Goal: Task Accomplishment & Management: Manage account settings

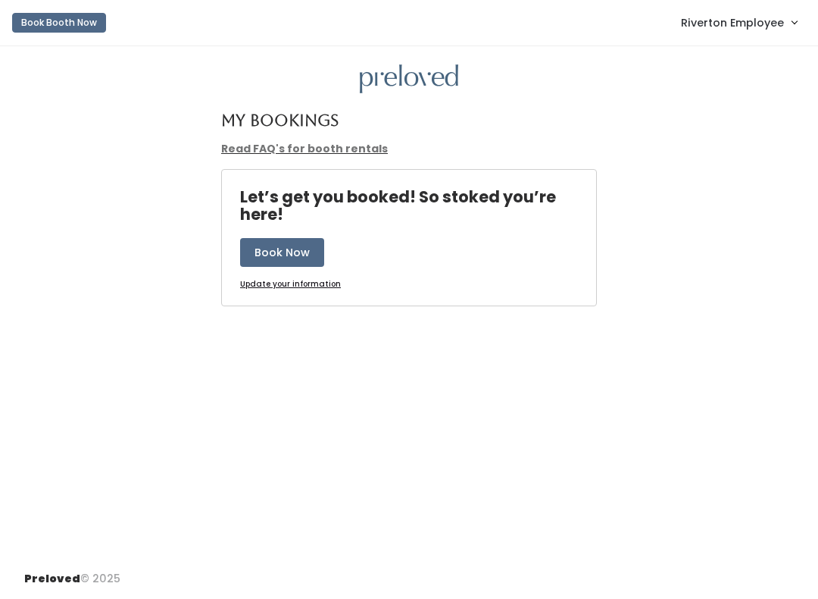
click at [758, 39] on link "Riverton Employee" at bounding box center [739, 22] width 146 height 33
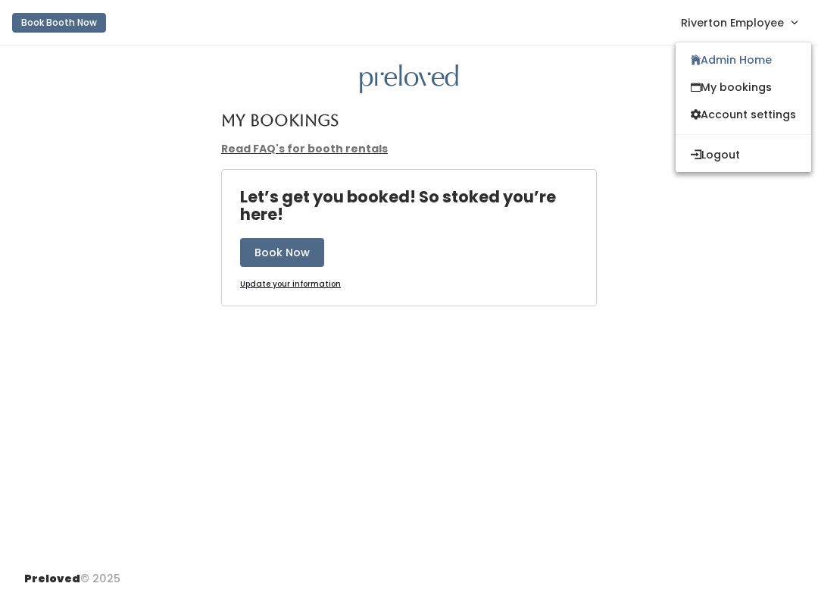
click at [767, 59] on link "Admin Home" at bounding box center [744, 59] width 136 height 27
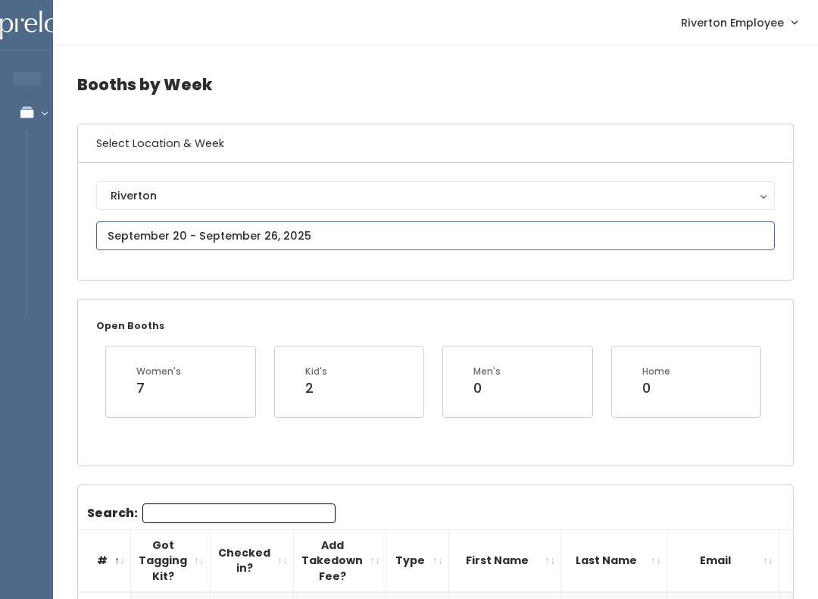
click at [331, 232] on input "text" at bounding box center [435, 235] width 679 height 29
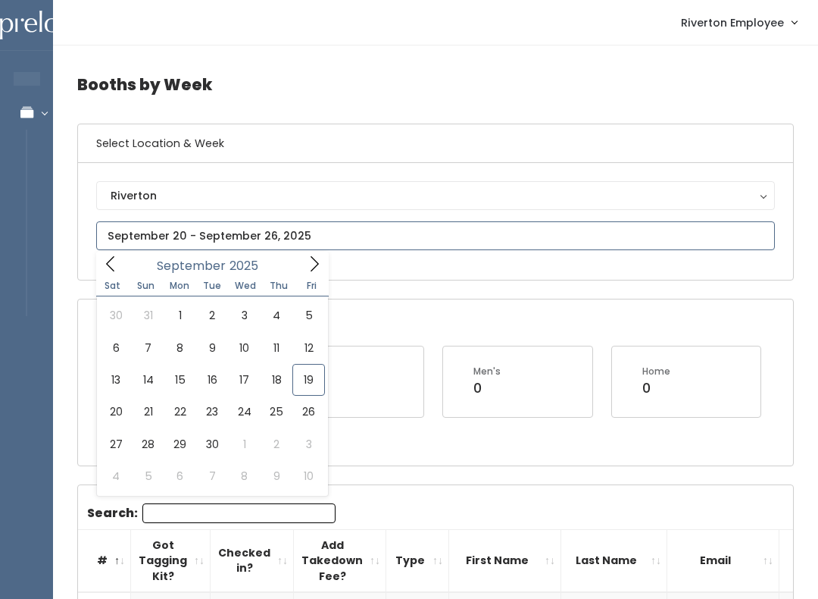
type input "September 13 to September 19"
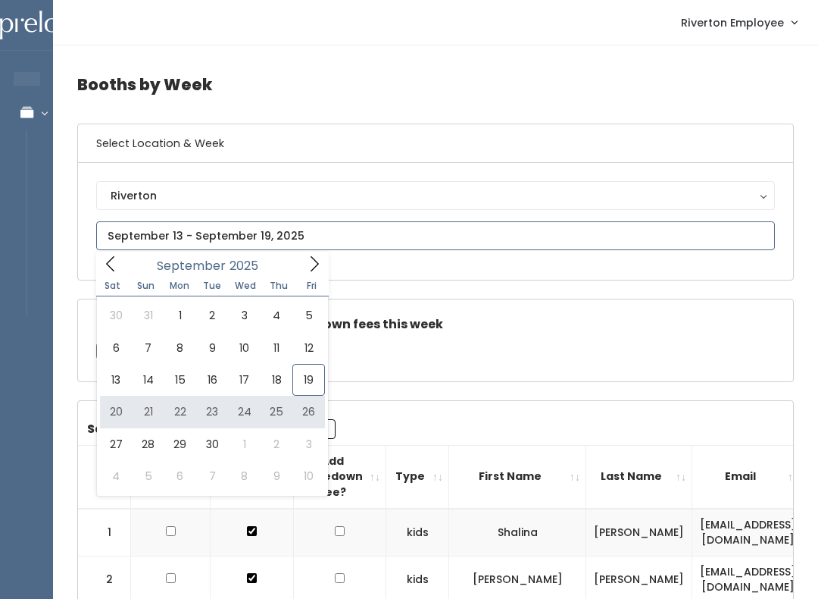
type input "September 20 to September 26"
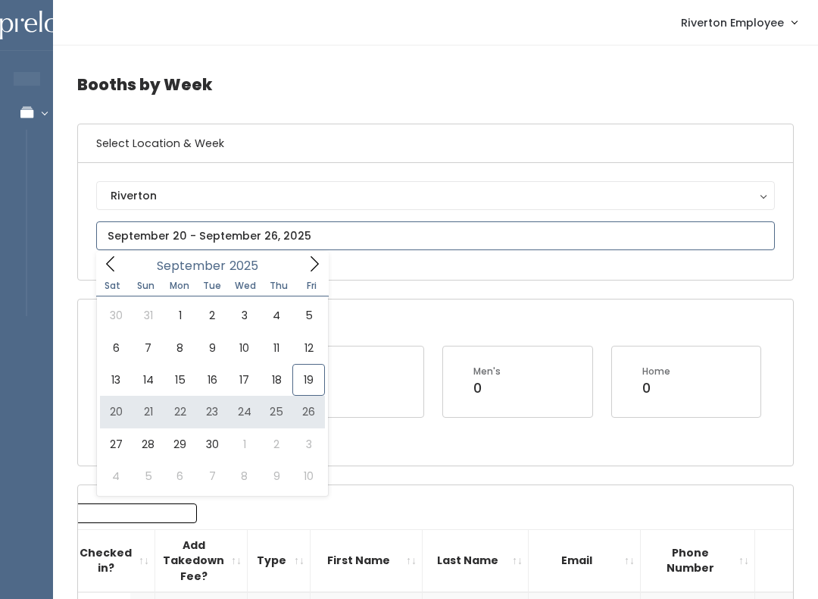
type input "September 20 to September 26"
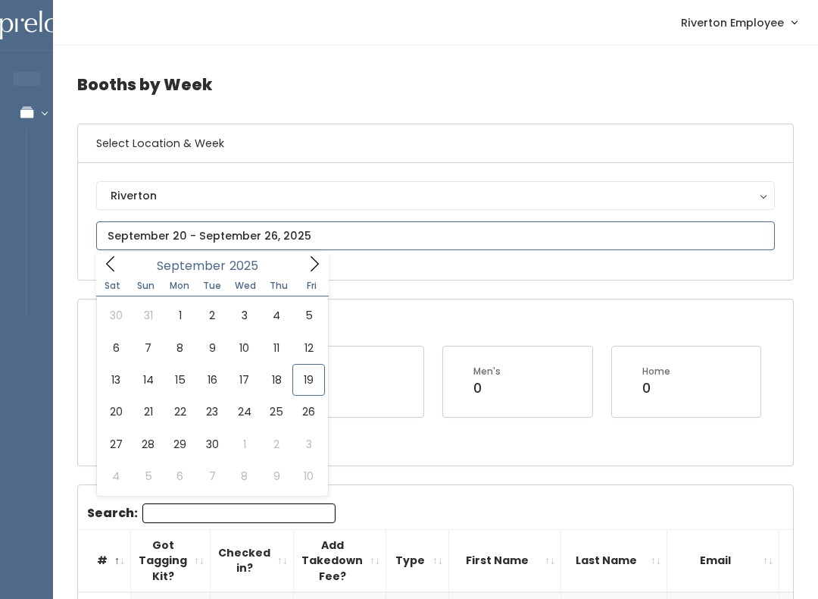
type input "September 27 to October 3"
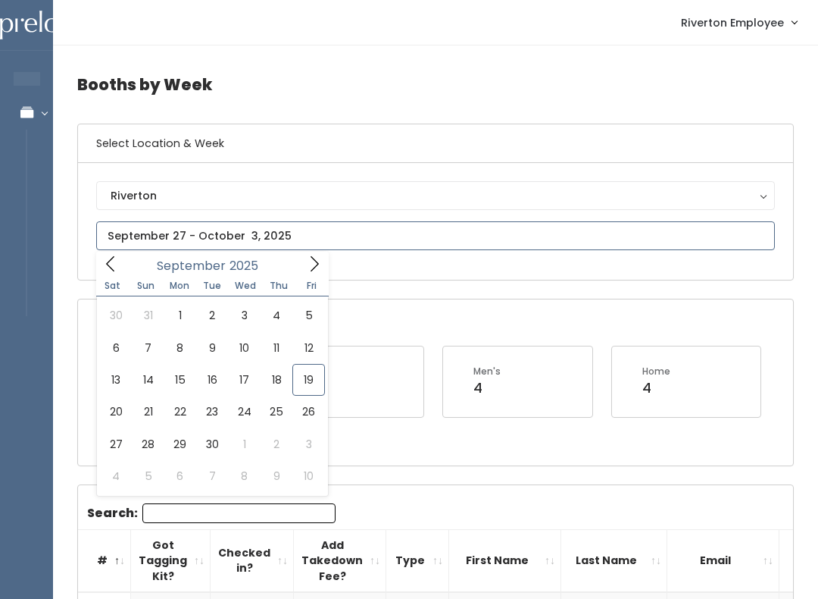
type input "September 20 to September 26"
